Goal: Information Seeking & Learning: Check status

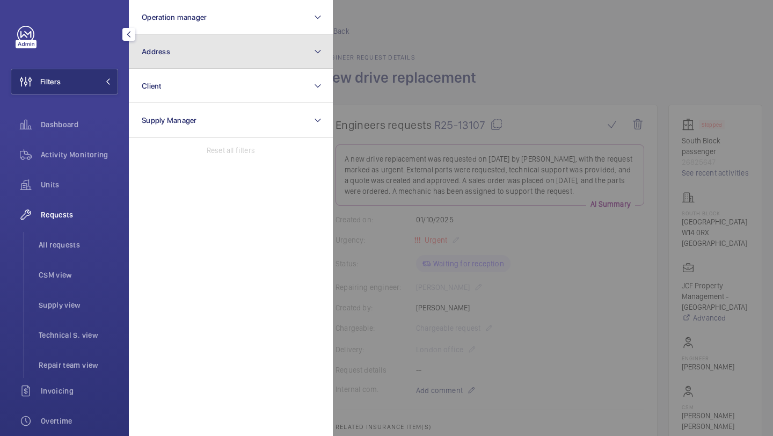
click at [189, 64] on button "Address" at bounding box center [231, 51] width 204 height 34
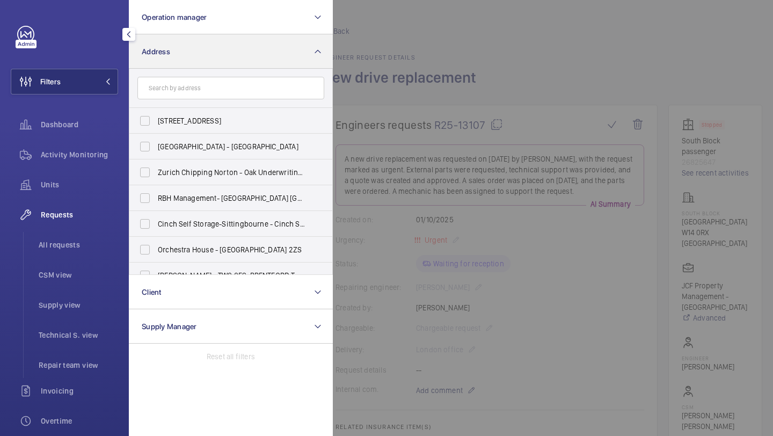
scroll to position [142, 0]
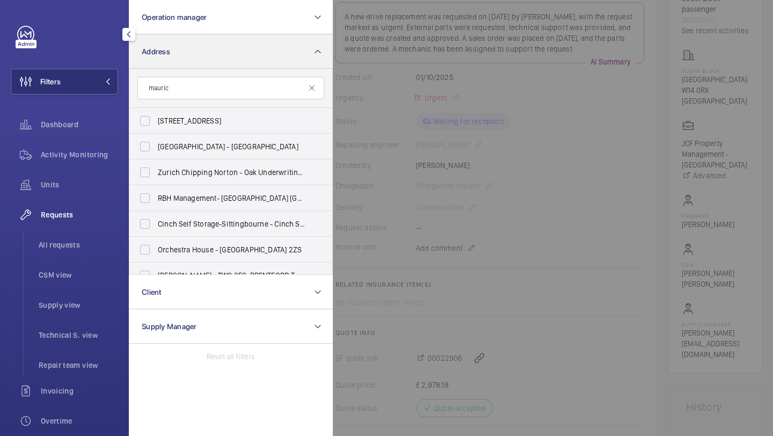
type input "[PERSON_NAME]"
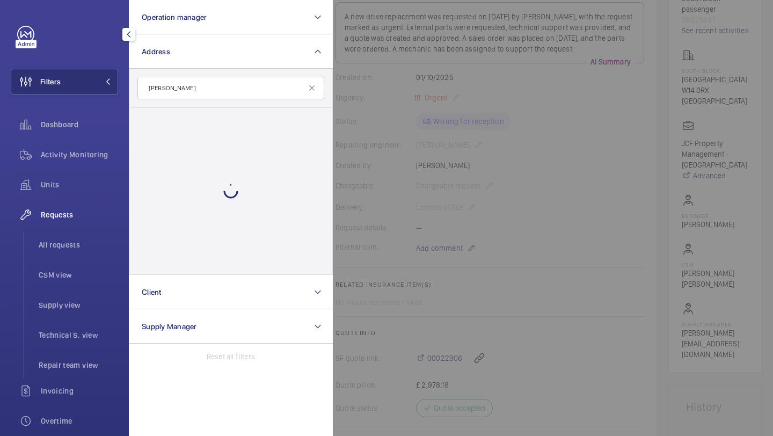
click at [197, 89] on input "[PERSON_NAME]" at bounding box center [230, 88] width 187 height 23
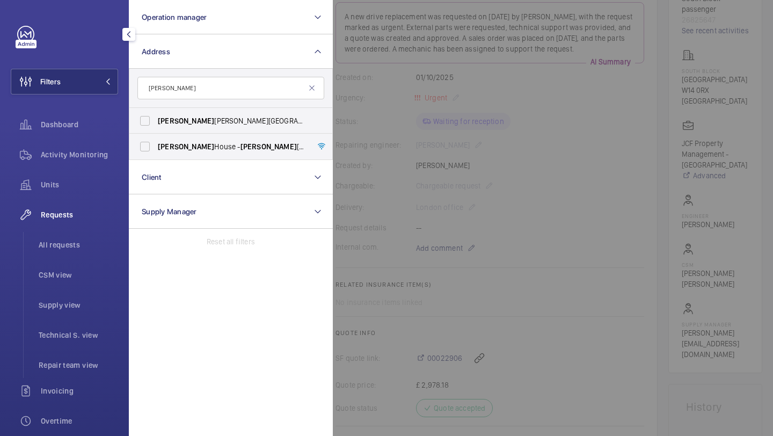
click at [198, 96] on input "[PERSON_NAME]" at bounding box center [230, 88] width 187 height 23
click at [200, 92] on input "[PERSON_NAME]" at bounding box center [230, 88] width 187 height 23
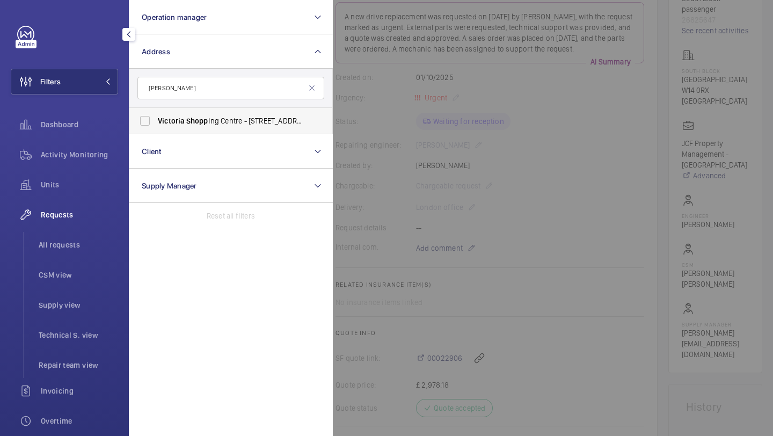
type input "[PERSON_NAME]"
click at [200, 119] on span "Shopp" at bounding box center [197, 121] width 22 height 9
click at [156, 119] on input "[PERSON_NAME] ing Centre - [STREET_ADDRESS]" at bounding box center [144, 120] width 21 height 21
checkbox input "true"
click at [367, 101] on div at bounding box center [719, 218] width 773 height 436
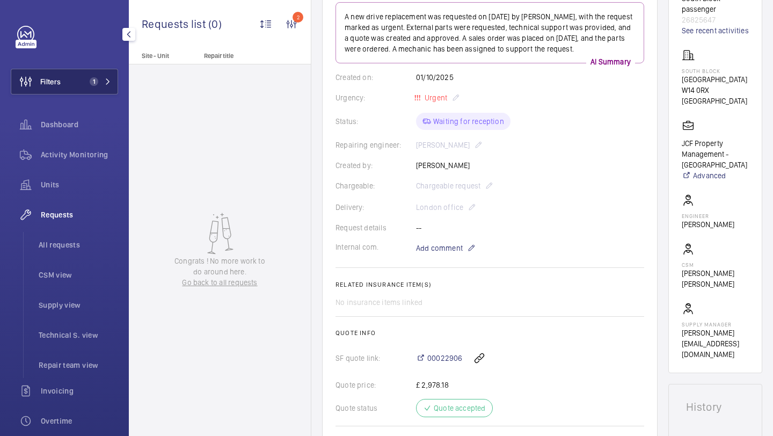
click at [107, 84] on mat-icon at bounding box center [108, 81] width 6 height 6
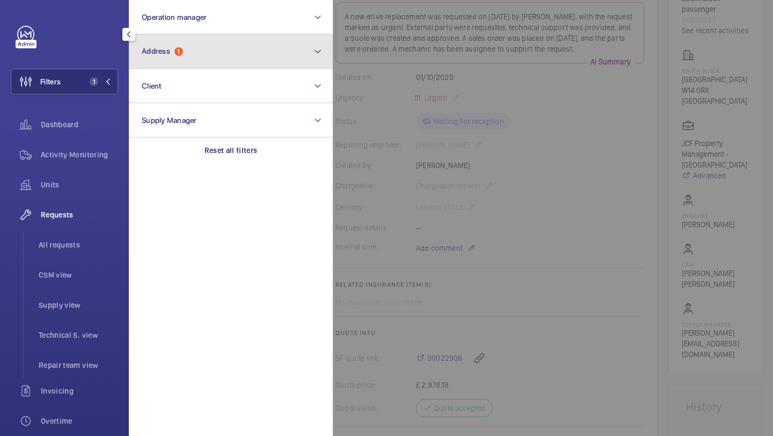
click at [186, 60] on button "Address 1" at bounding box center [231, 51] width 204 height 34
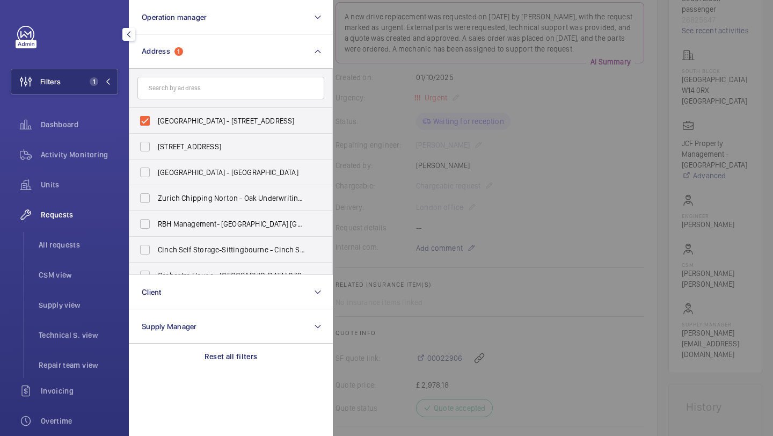
click at [381, 76] on div at bounding box center [719, 218] width 773 height 436
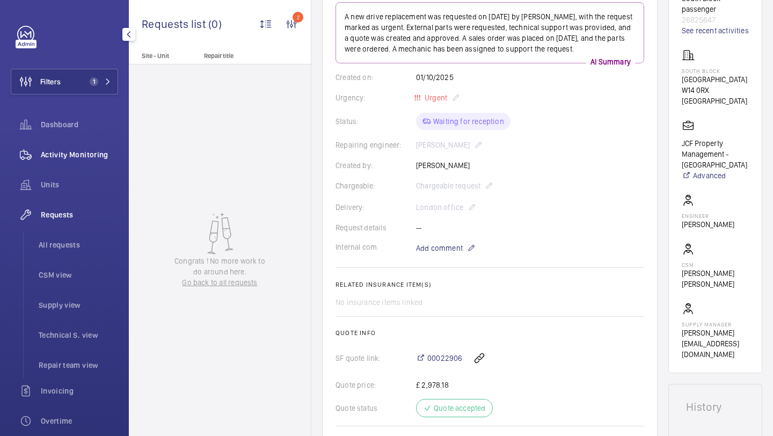
click at [85, 149] on span "Activity Monitoring" at bounding box center [79, 154] width 77 height 11
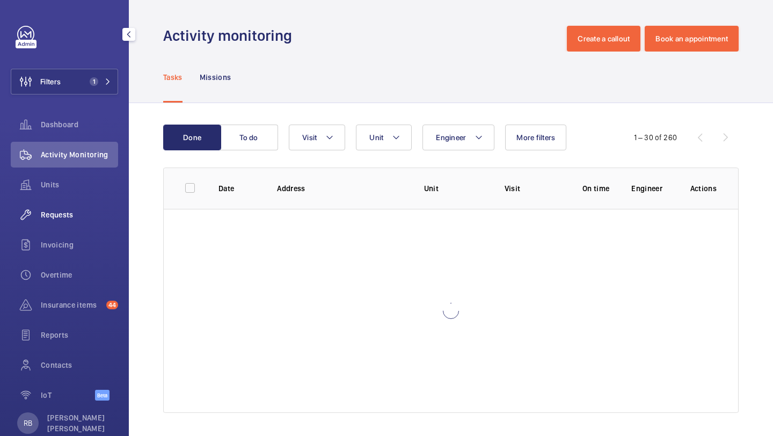
click at [88, 216] on span "Requests" at bounding box center [79, 214] width 77 height 11
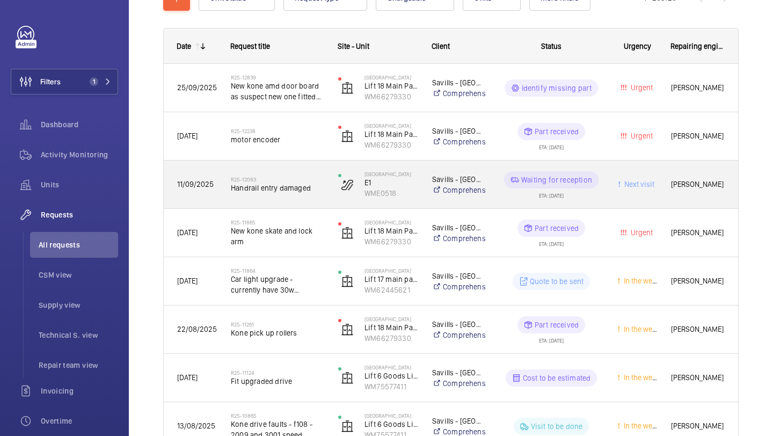
scroll to position [172, 0]
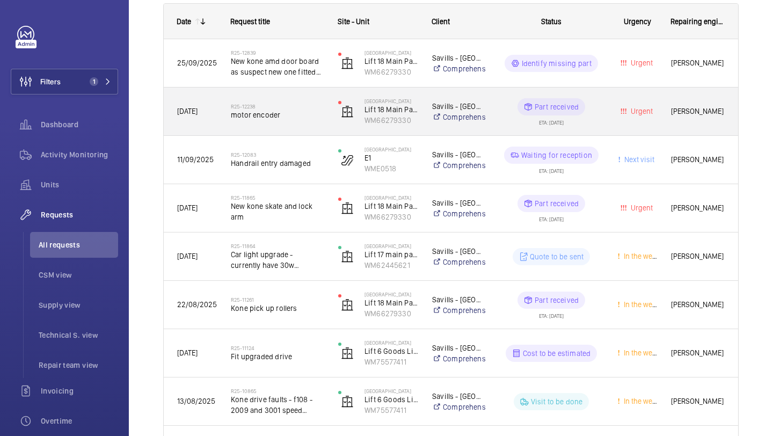
click at [301, 108] on h2 "R25-12238" at bounding box center [277, 106] width 93 height 6
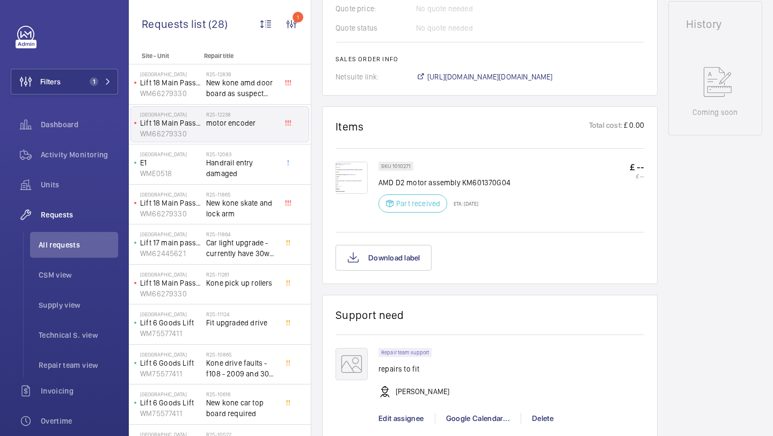
scroll to position [505, 0]
click at [420, 186] on p "AMD D2 motor assembly KM601370G04" at bounding box center [445, 181] width 132 height 11
click at [432, 186] on p "AMD D2 motor assembly KM601370G04" at bounding box center [445, 181] width 132 height 11
click at [431, 186] on p "AMD D2 motor assembly KM601370G04" at bounding box center [445, 181] width 132 height 11
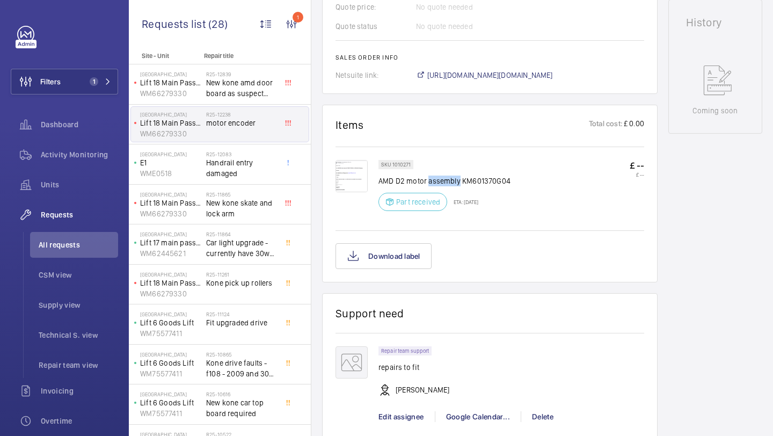
click at [432, 186] on p "AMD D2 motor assembly KM601370G04" at bounding box center [445, 181] width 132 height 11
click at [455, 186] on p "AMD D2 motor assembly KM601370G04" at bounding box center [445, 181] width 132 height 11
click at [329, 190] on wm-front-card "Items Total cost: £ 0.00 SKU 1010271 AMD D2 motor assembly KM601370G04 Part rec…" at bounding box center [490, 194] width 336 height 178
click at [355, 190] on img at bounding box center [352, 176] width 32 height 32
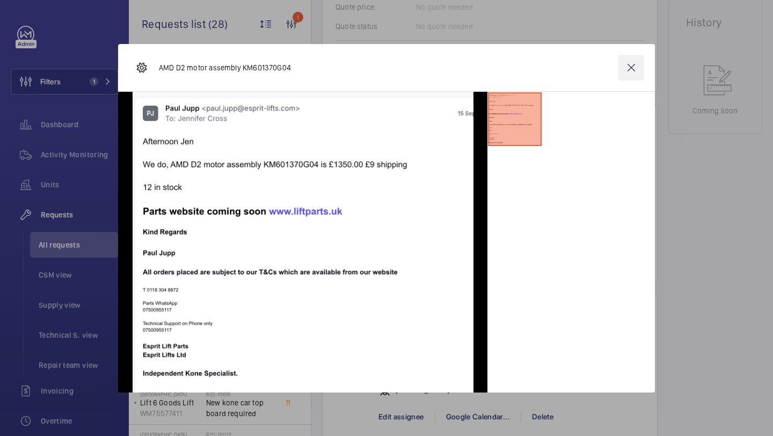
click at [630, 66] on wm-front-icon-button at bounding box center [632, 68] width 26 height 26
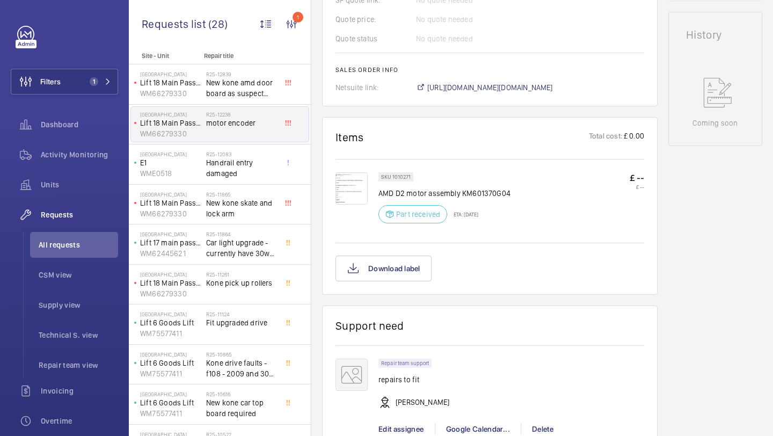
scroll to position [528, 0]
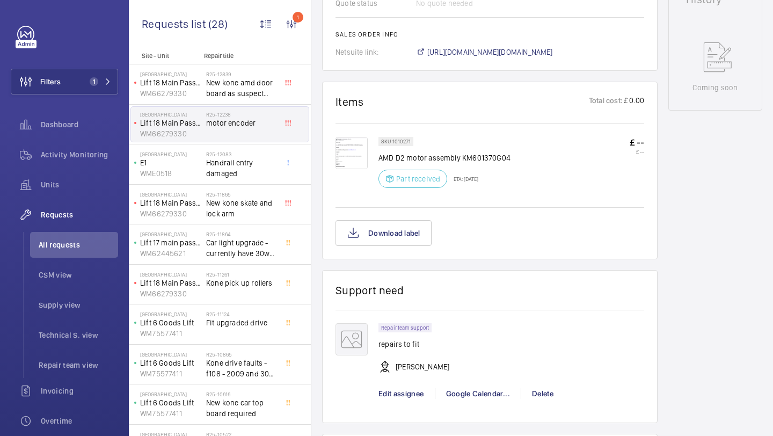
click at [348, 158] on img at bounding box center [352, 153] width 32 height 32
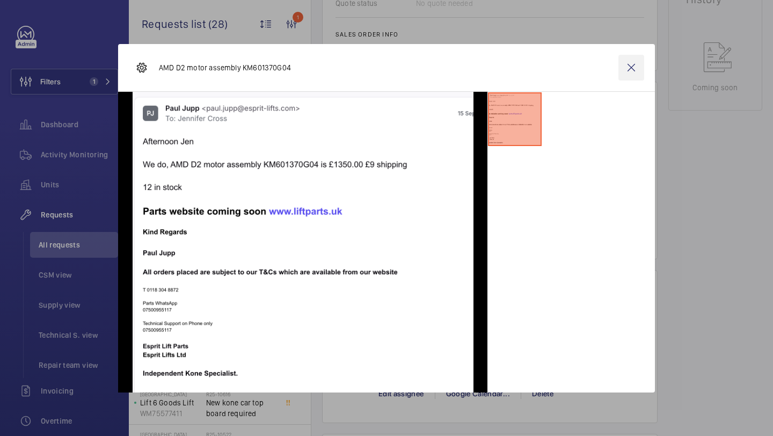
click at [639, 66] on wm-front-icon-button at bounding box center [632, 68] width 26 height 26
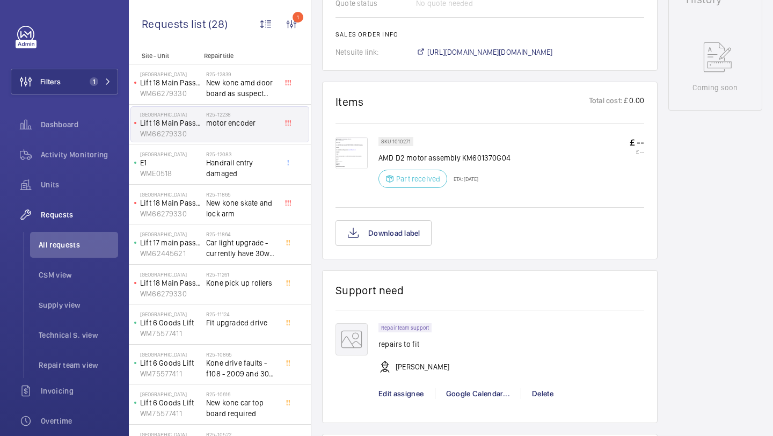
scroll to position [539, 0]
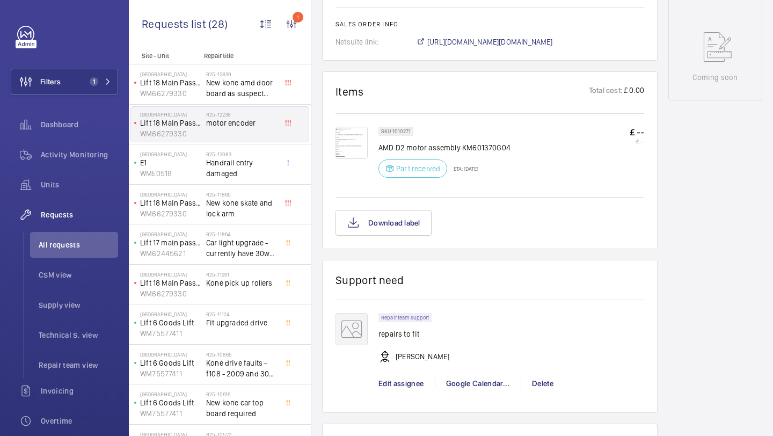
click at [406, 153] on p "AMD D2 motor assembly KM601370G04" at bounding box center [445, 147] width 132 height 11
click at [405, 153] on p "AMD D2 motor assembly KM601370G04" at bounding box center [445, 147] width 132 height 11
click at [445, 153] on p "AMD D2 motor assembly KM601370G04" at bounding box center [445, 147] width 132 height 11
click at [401, 133] on p "SKU 1010271" at bounding box center [396, 131] width 30 height 4
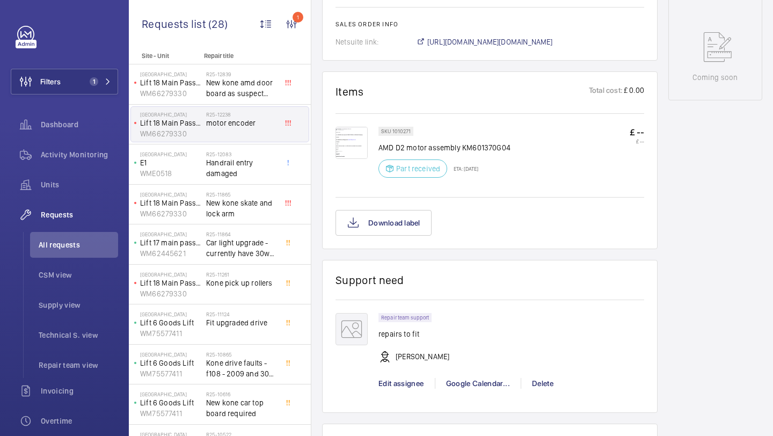
click at [409, 153] on p "AMD D2 motor assembly KM601370G04" at bounding box center [445, 147] width 132 height 11
click at [423, 153] on p "AMD D2 motor assembly KM601370G04" at bounding box center [445, 147] width 132 height 11
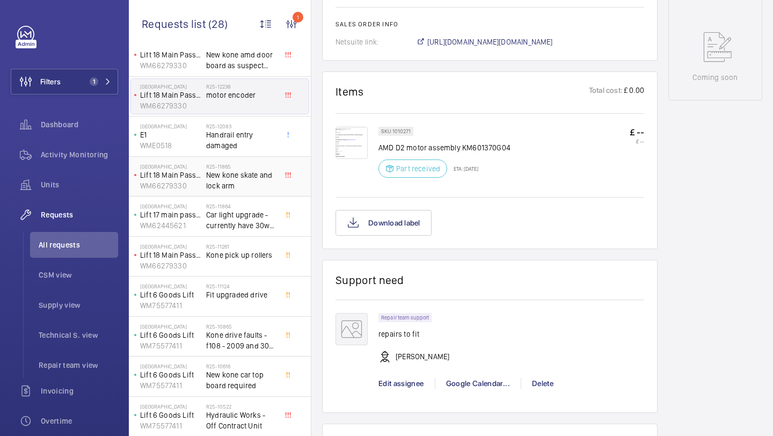
scroll to position [0, 0]
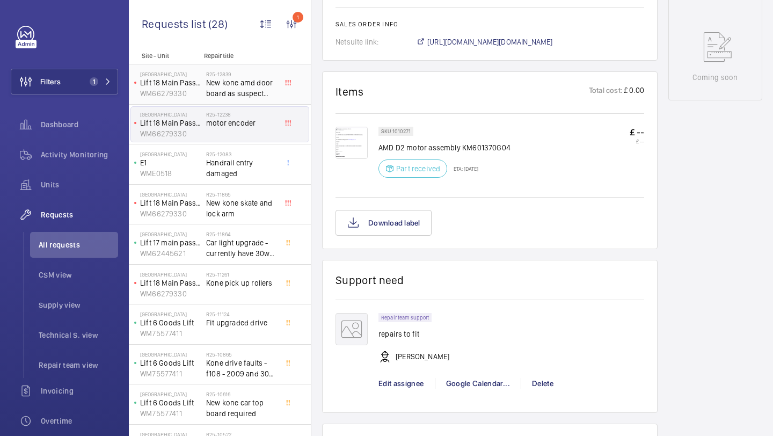
click at [265, 92] on span "New kone amd door board as suspect new one fitted faulty - reconditioned" at bounding box center [241, 87] width 71 height 21
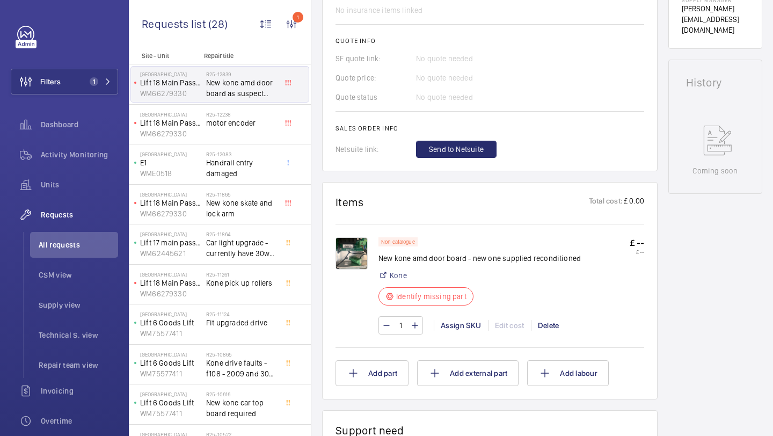
scroll to position [470, 0]
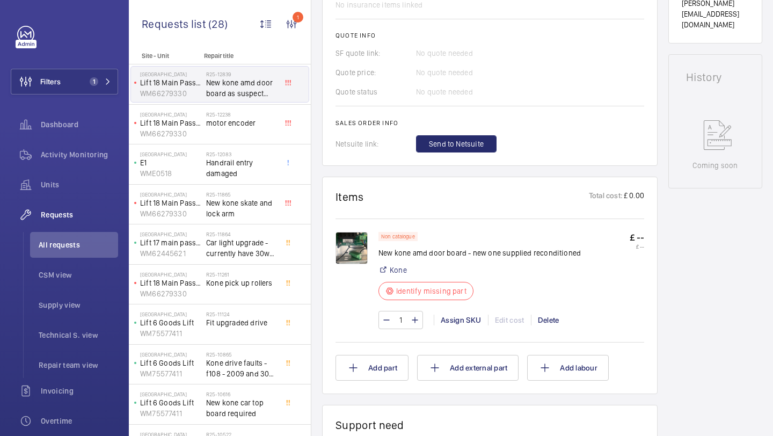
click at [350, 244] on img at bounding box center [352, 248] width 32 height 32
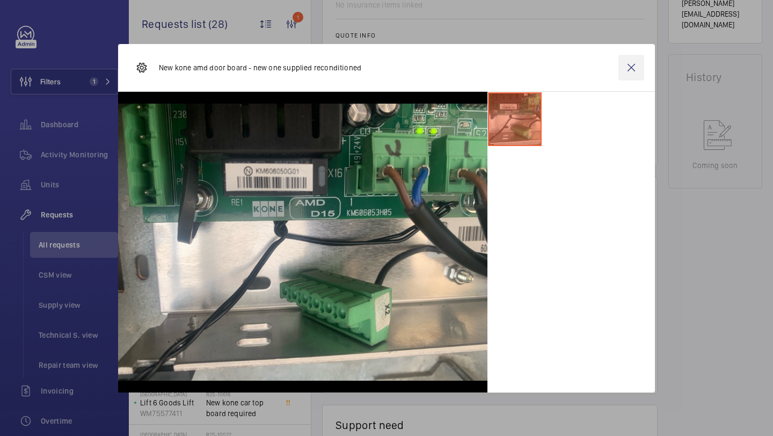
click at [635, 69] on wm-front-icon-button at bounding box center [632, 68] width 26 height 26
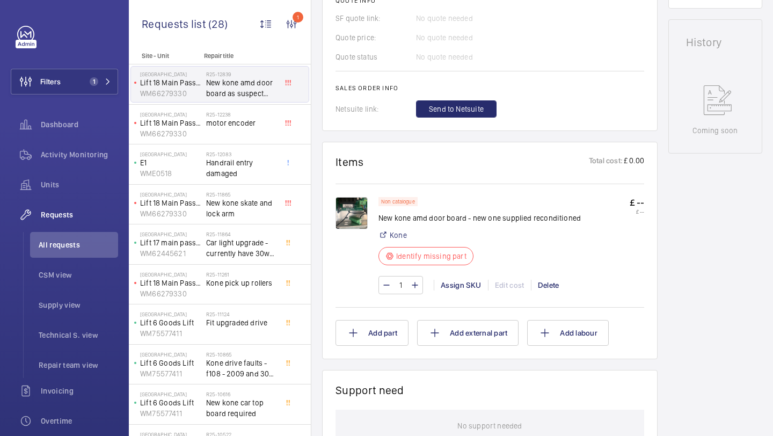
scroll to position [506, 0]
click at [357, 220] on img at bounding box center [352, 212] width 32 height 32
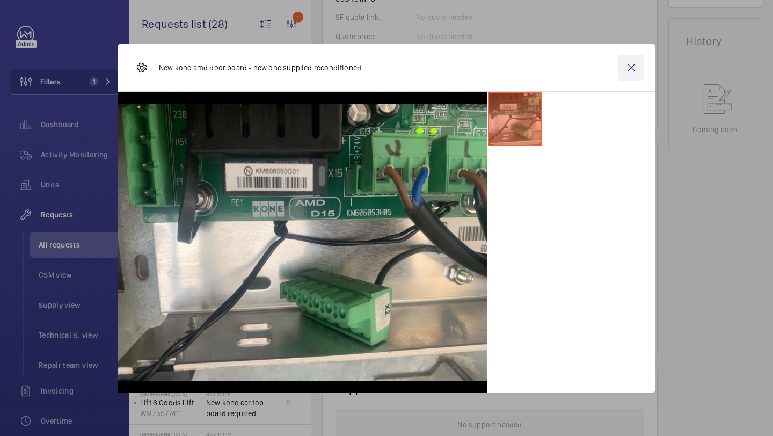
click at [627, 70] on wm-front-icon-button at bounding box center [632, 68] width 26 height 26
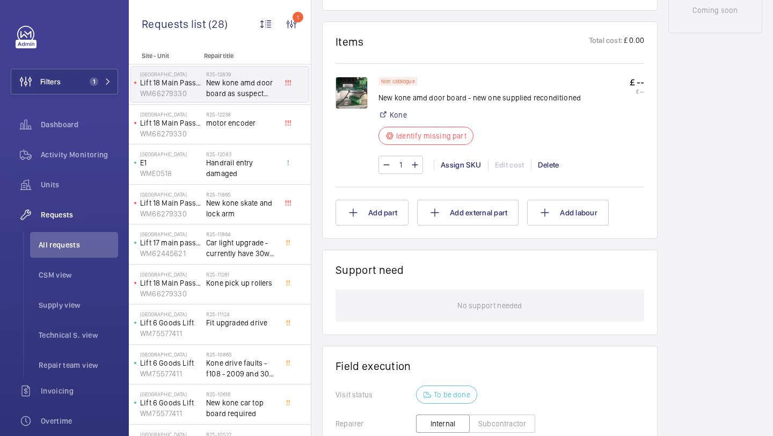
scroll to position [632, 0]
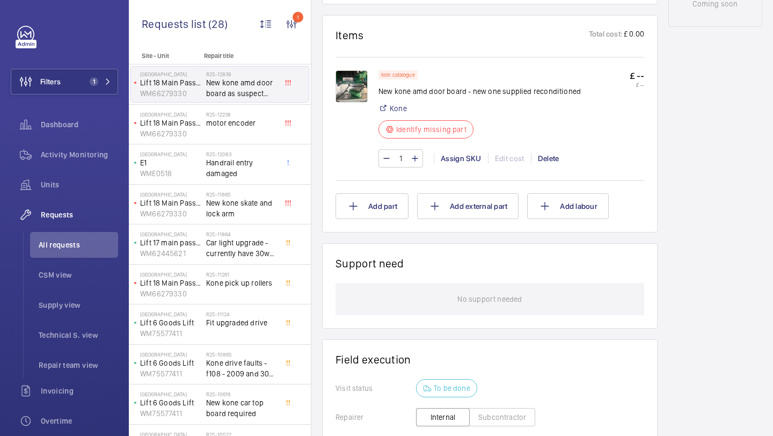
click at [353, 67] on div "Non catalogue New kone amd door board - new one supplied reconditioned Kone Ide…" at bounding box center [490, 117] width 309 height 121
click at [354, 66] on div "Non catalogue New kone amd door board - new one supplied reconditioned Kone Ide…" at bounding box center [490, 117] width 309 height 121
click at [351, 86] on img at bounding box center [352, 86] width 32 height 32
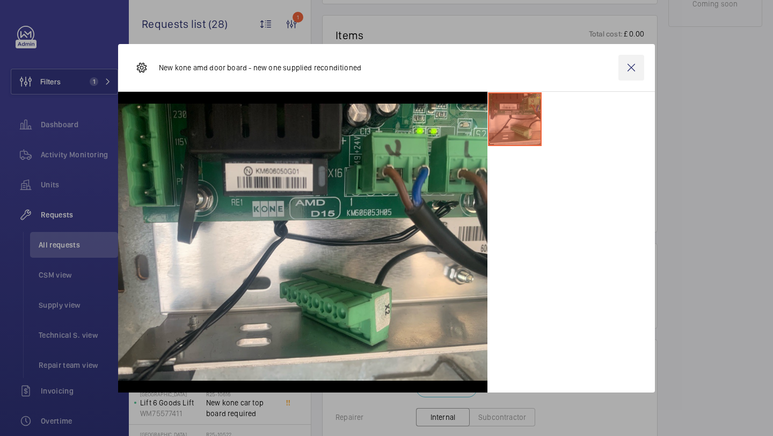
click at [631, 70] on wm-front-icon-button at bounding box center [632, 68] width 26 height 26
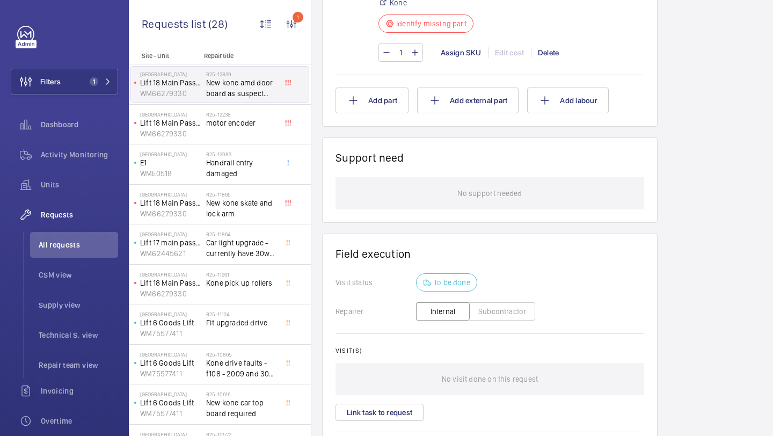
scroll to position [741, 0]
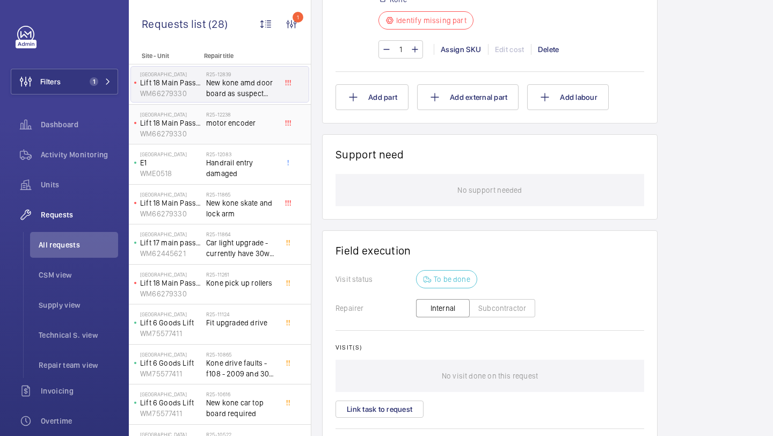
click at [262, 121] on span "motor encoder" at bounding box center [241, 123] width 71 height 11
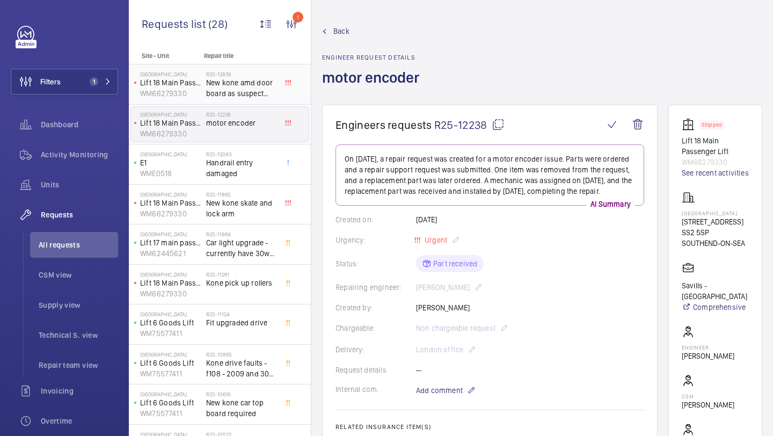
click at [241, 83] on span "New kone amd door board as suspect new one fitted faulty - reconditioned" at bounding box center [241, 87] width 71 height 21
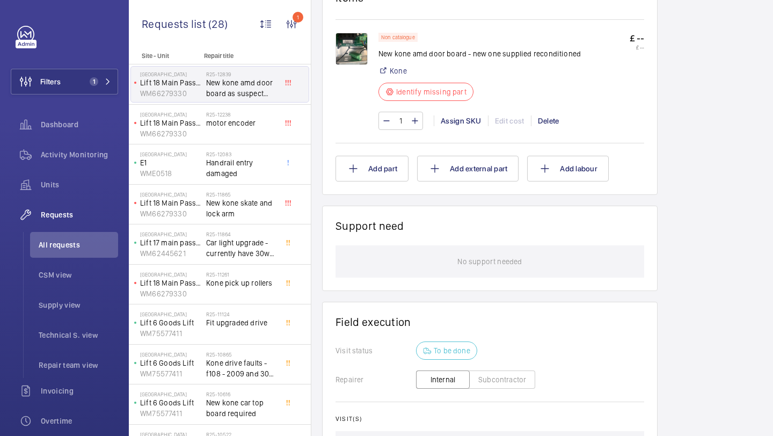
scroll to position [674, 0]
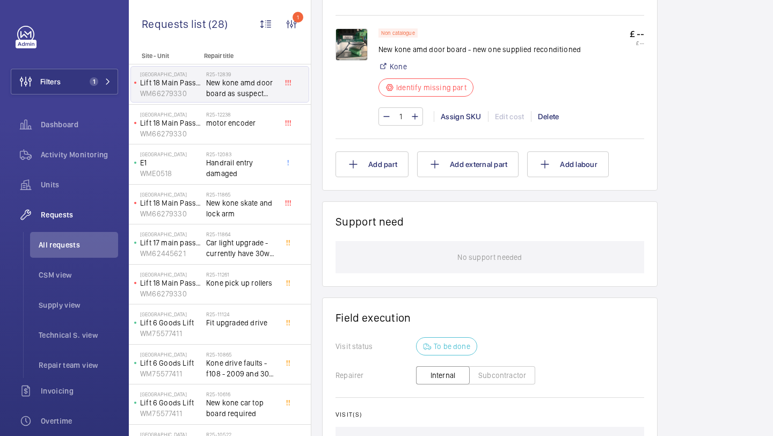
click at [357, 52] on img at bounding box center [352, 44] width 32 height 32
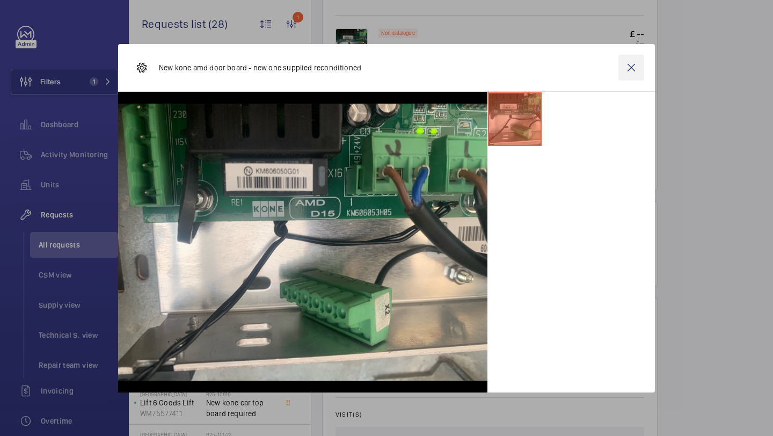
click at [630, 66] on wm-front-icon-button at bounding box center [632, 68] width 26 height 26
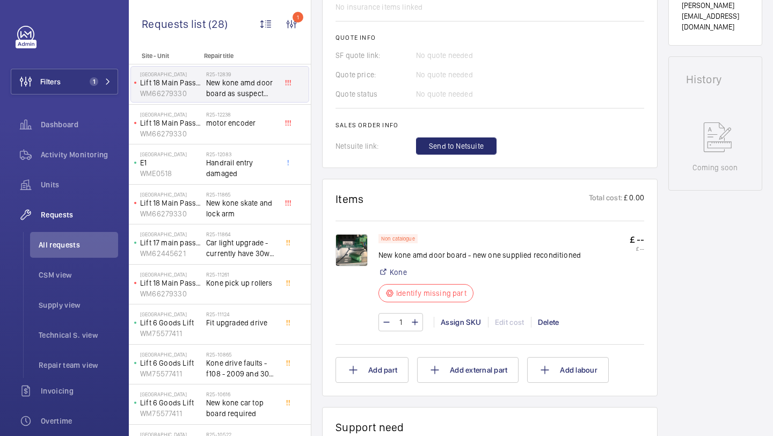
scroll to position [558, 0]
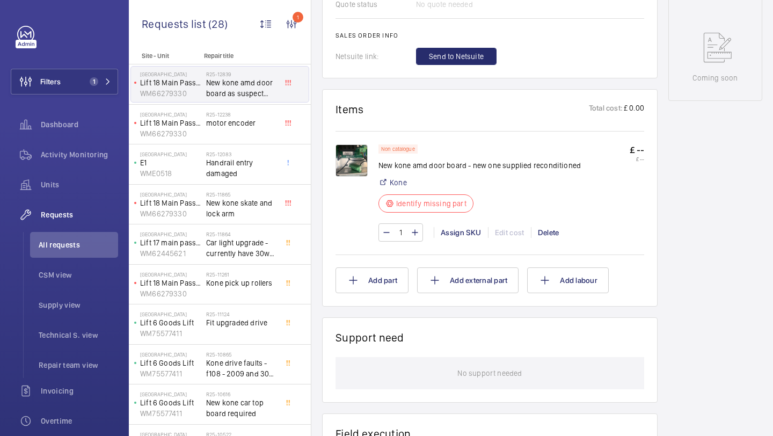
click at [350, 161] on img at bounding box center [352, 160] width 32 height 32
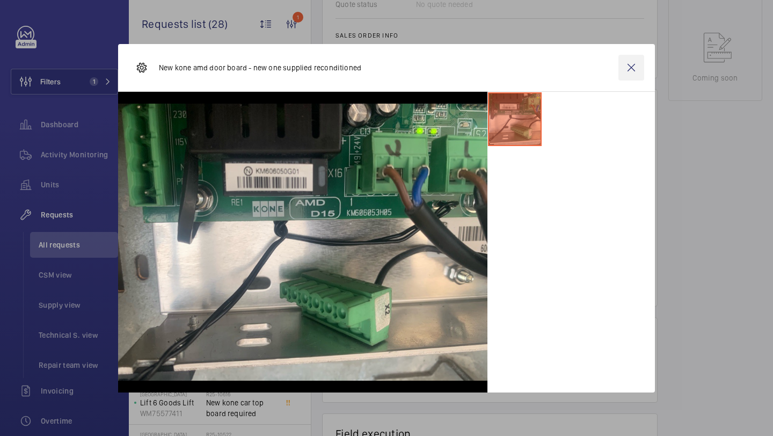
click at [639, 55] on wm-front-icon-button at bounding box center [632, 68] width 26 height 26
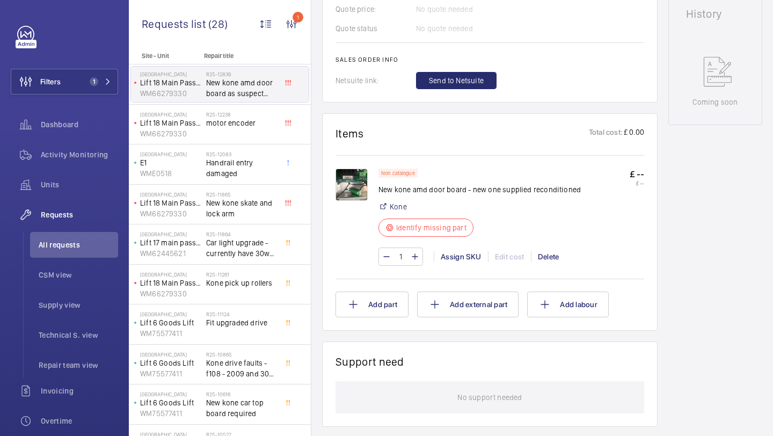
scroll to position [554, 0]
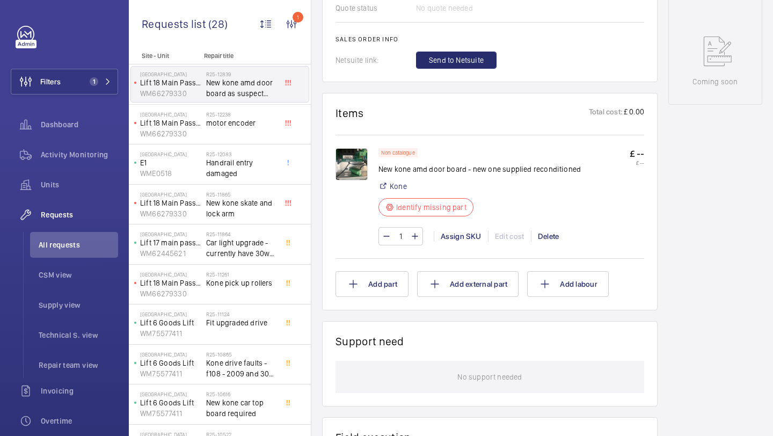
click at [339, 157] on img at bounding box center [352, 164] width 32 height 32
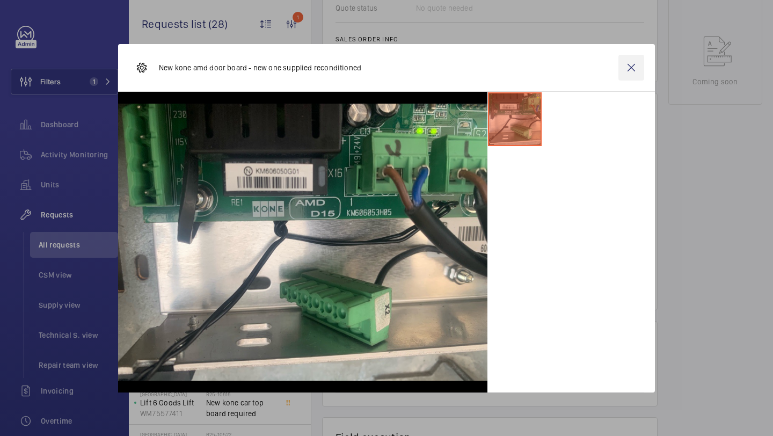
click at [621, 70] on wm-front-icon-button at bounding box center [632, 68] width 26 height 26
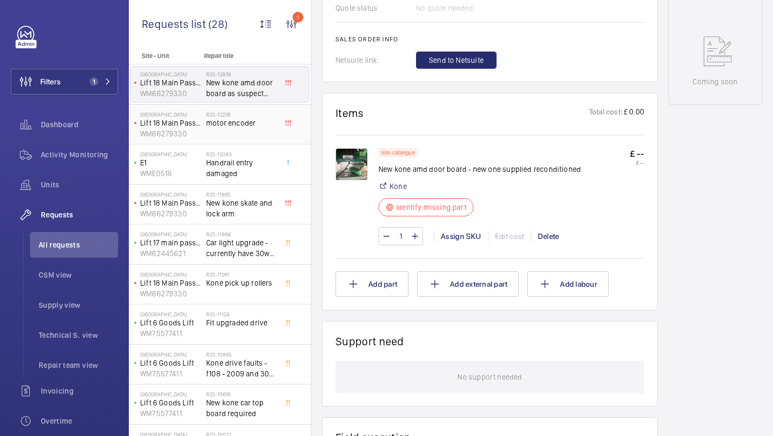
click at [206, 122] on span "motor encoder" at bounding box center [241, 123] width 71 height 11
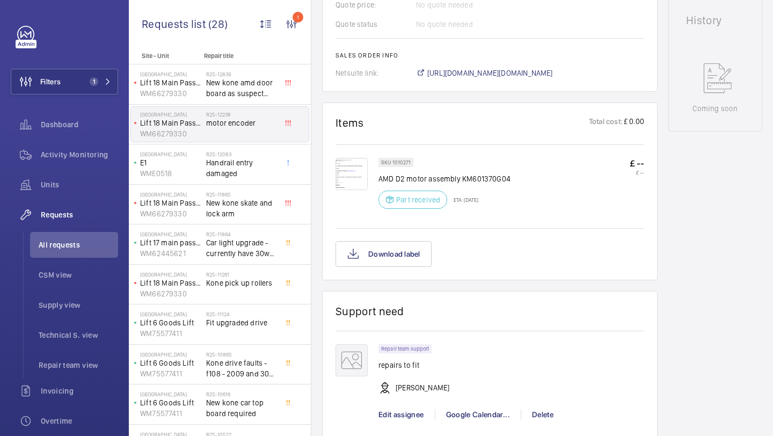
scroll to position [542, 0]
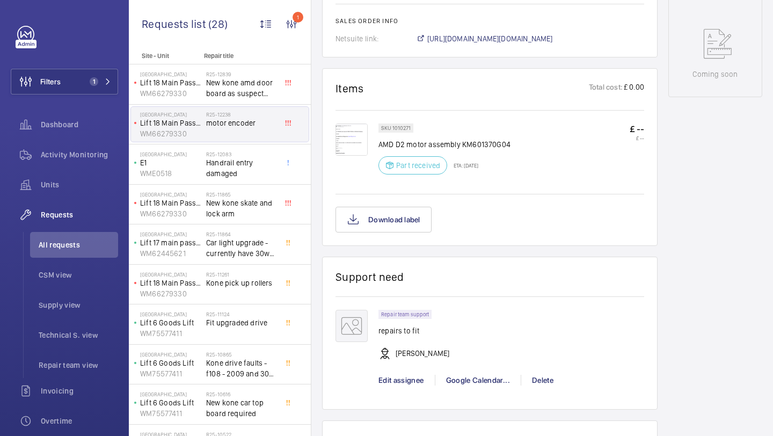
click at [349, 142] on img at bounding box center [352, 140] width 32 height 32
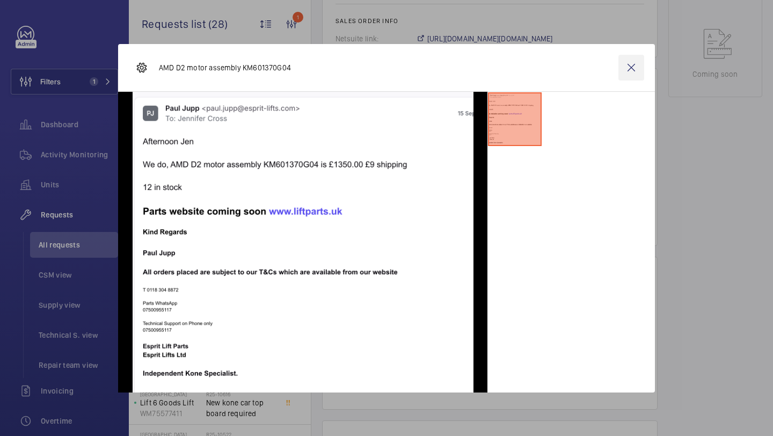
click at [638, 68] on wm-front-icon-button at bounding box center [632, 68] width 26 height 26
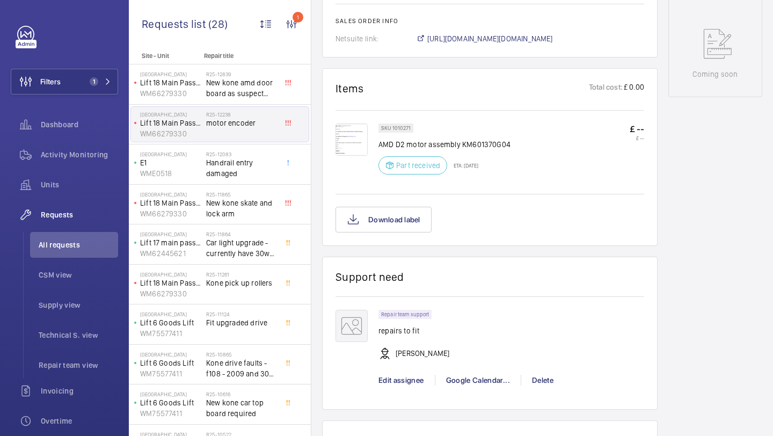
scroll to position [511, 0]
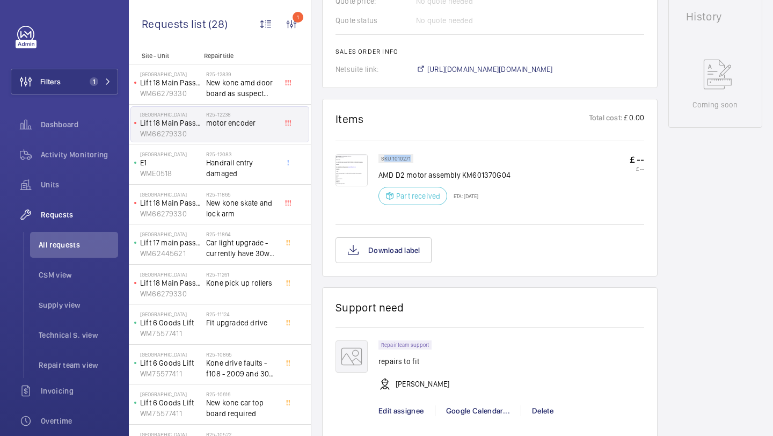
drag, startPoint x: 383, startPoint y: 169, endPoint x: 425, endPoint y: 170, distance: 41.9
click at [425, 170] on div "SKU 1010271 AMD D2 motor assembly KM601370G04 Part received ETA: [DATE]" at bounding box center [445, 182] width 132 height 57
drag, startPoint x: 377, startPoint y: 171, endPoint x: 431, endPoint y: 170, distance: 53.7
click at [431, 170] on div "SKU 1010271 AMD D2 motor assembly KM601370G04 Part received ETA: [DATE] £ -- £ …" at bounding box center [490, 188] width 309 height 68
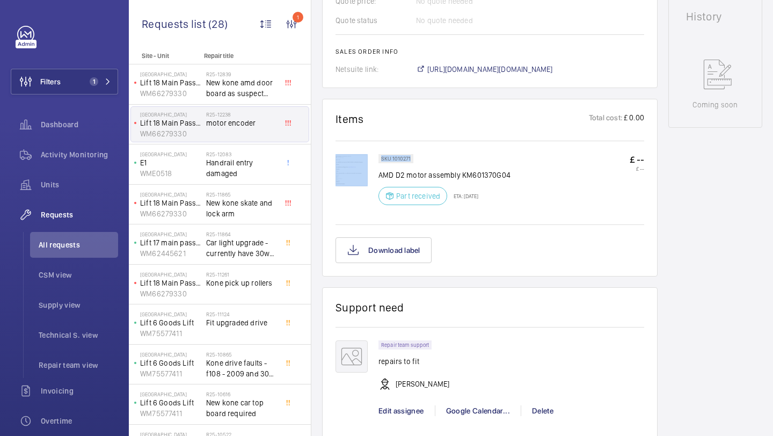
click at [432, 170] on div "SKU 1010271 AMD D2 motor assembly KM601370G04 Part received ETA: [DATE]" at bounding box center [445, 182] width 132 height 57
click at [452, 180] on p "AMD D2 motor assembly KM601370G04" at bounding box center [445, 175] width 132 height 11
click at [460, 180] on p "AMD D2 motor assembly KM601370G04" at bounding box center [445, 175] width 132 height 11
click at [461, 180] on p "AMD D2 motor assembly KM601370G04" at bounding box center [445, 175] width 132 height 11
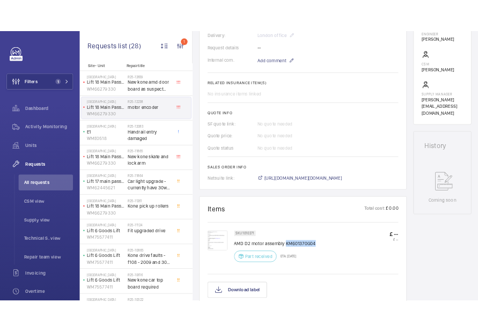
scroll to position [0, 0]
